Goal: Information Seeking & Learning: Learn about a topic

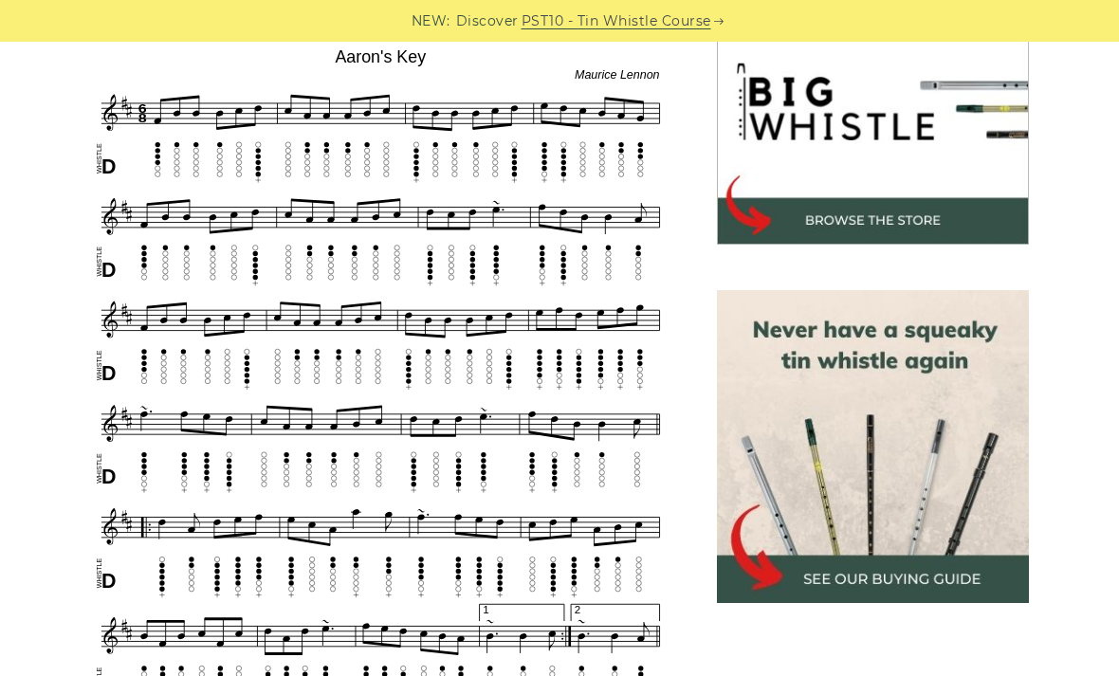
scroll to position [606, 0]
